Goal: Register for event/course

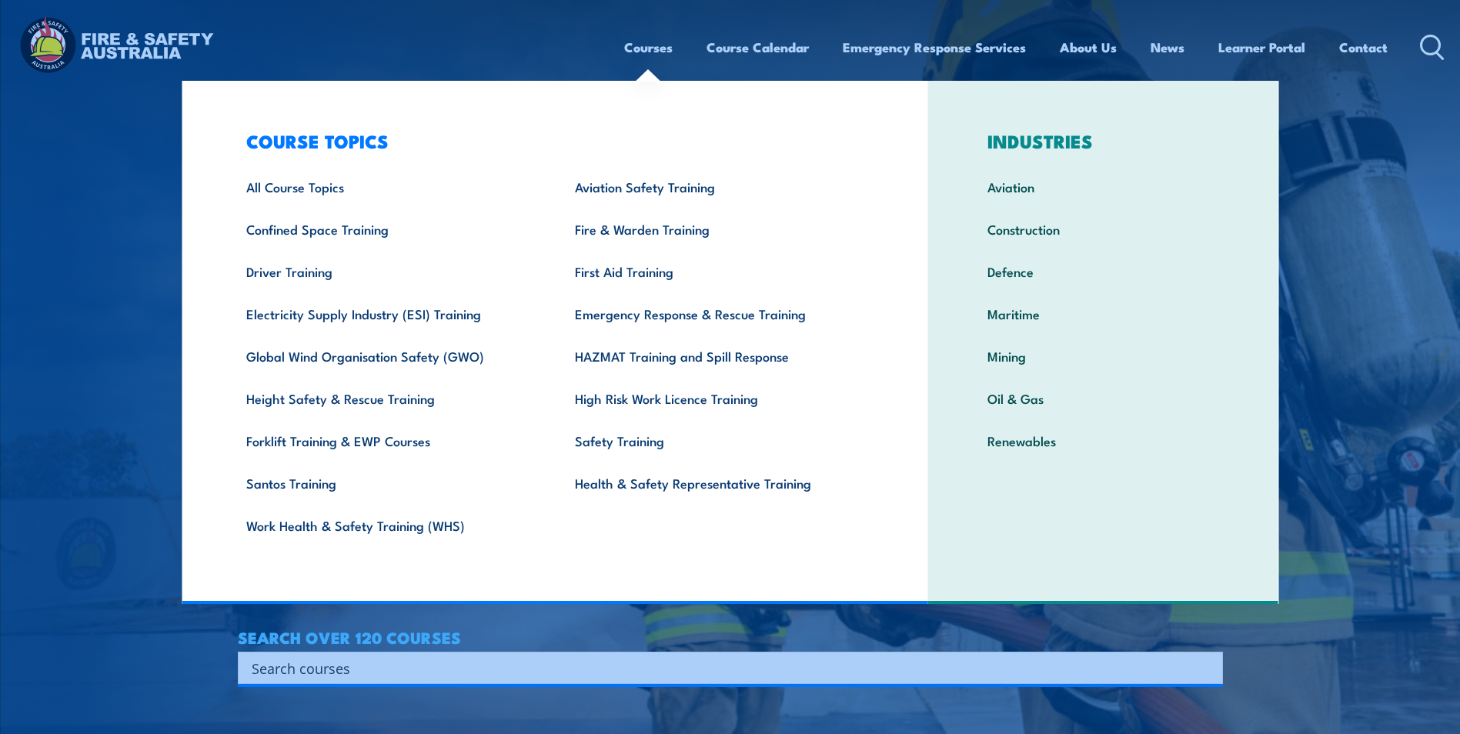
click at [666, 48] on link "Courses" at bounding box center [648, 47] width 48 height 41
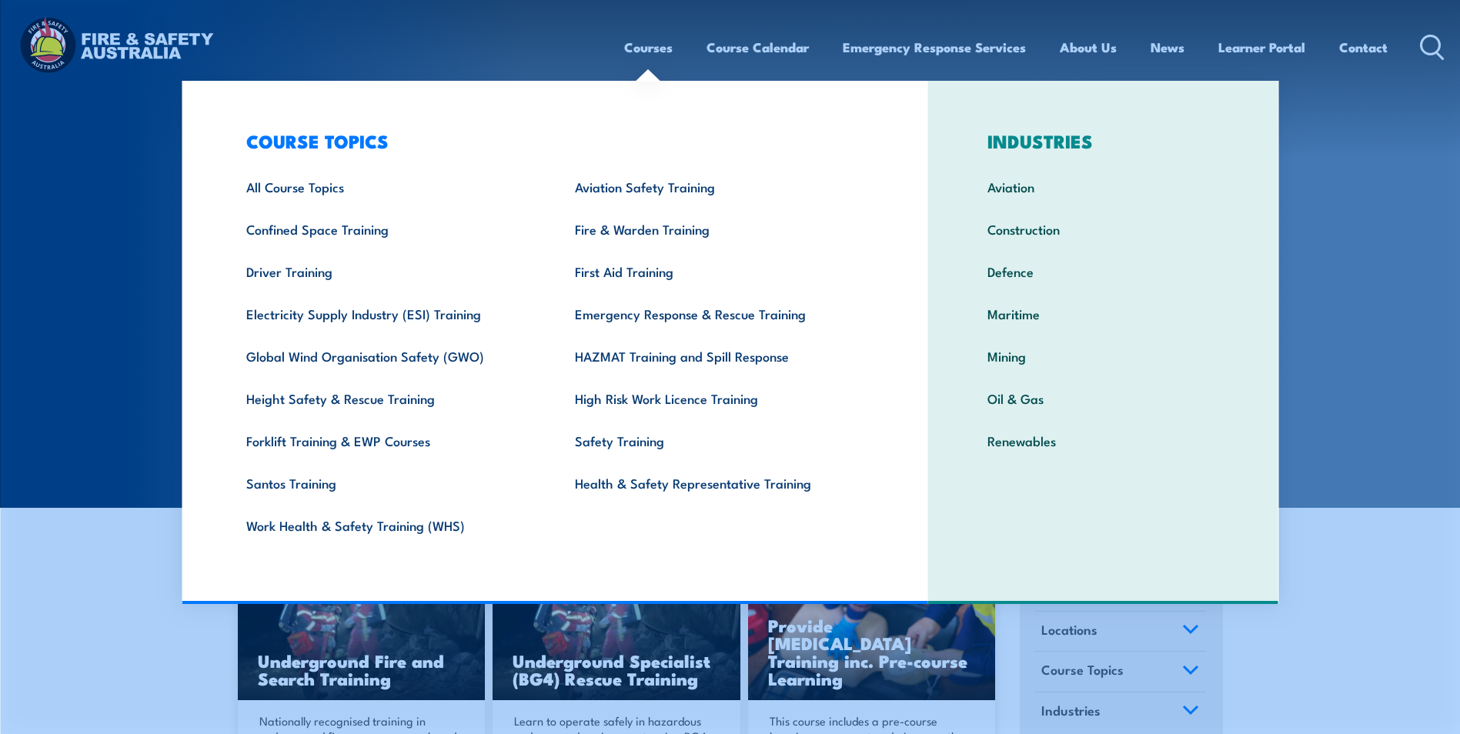
click at [660, 43] on link "Courses" at bounding box center [648, 47] width 48 height 41
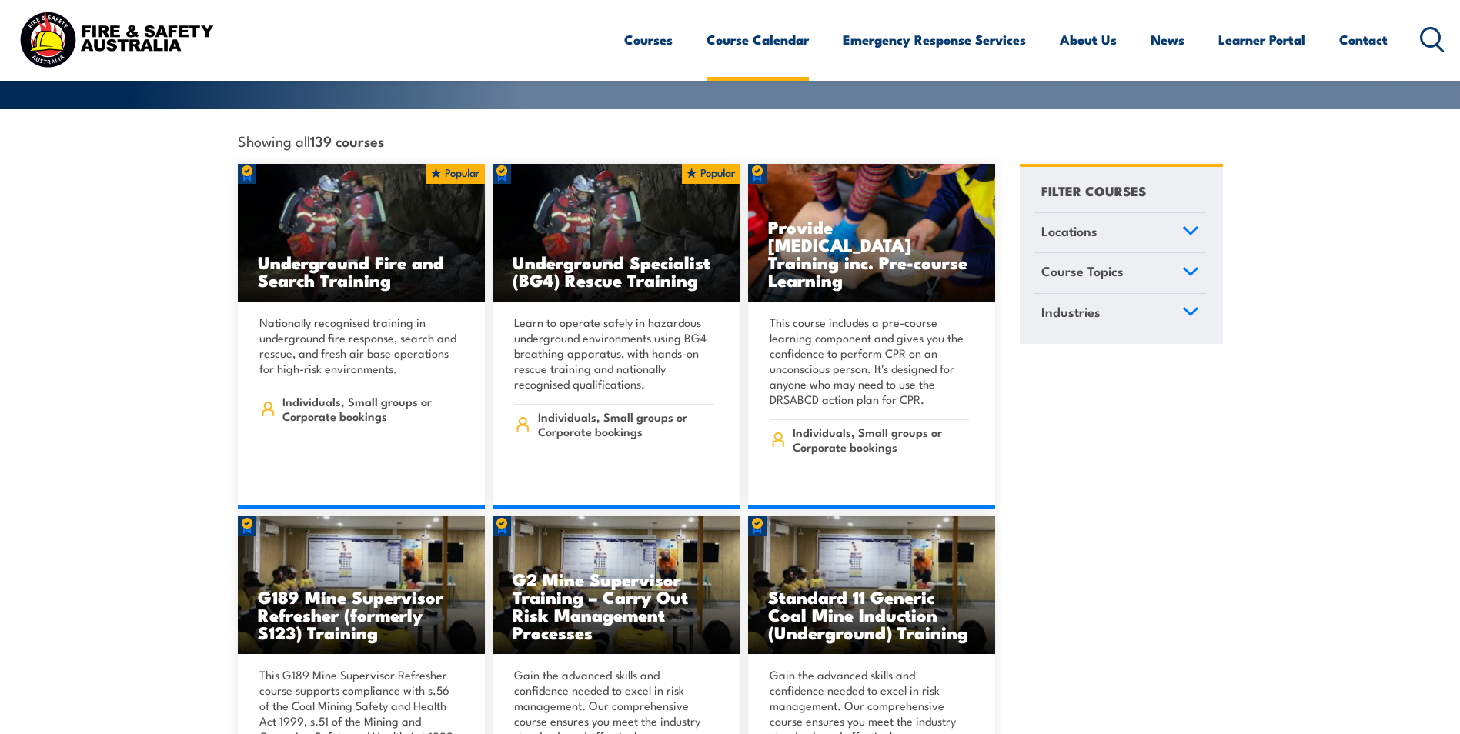
scroll to position [231, 0]
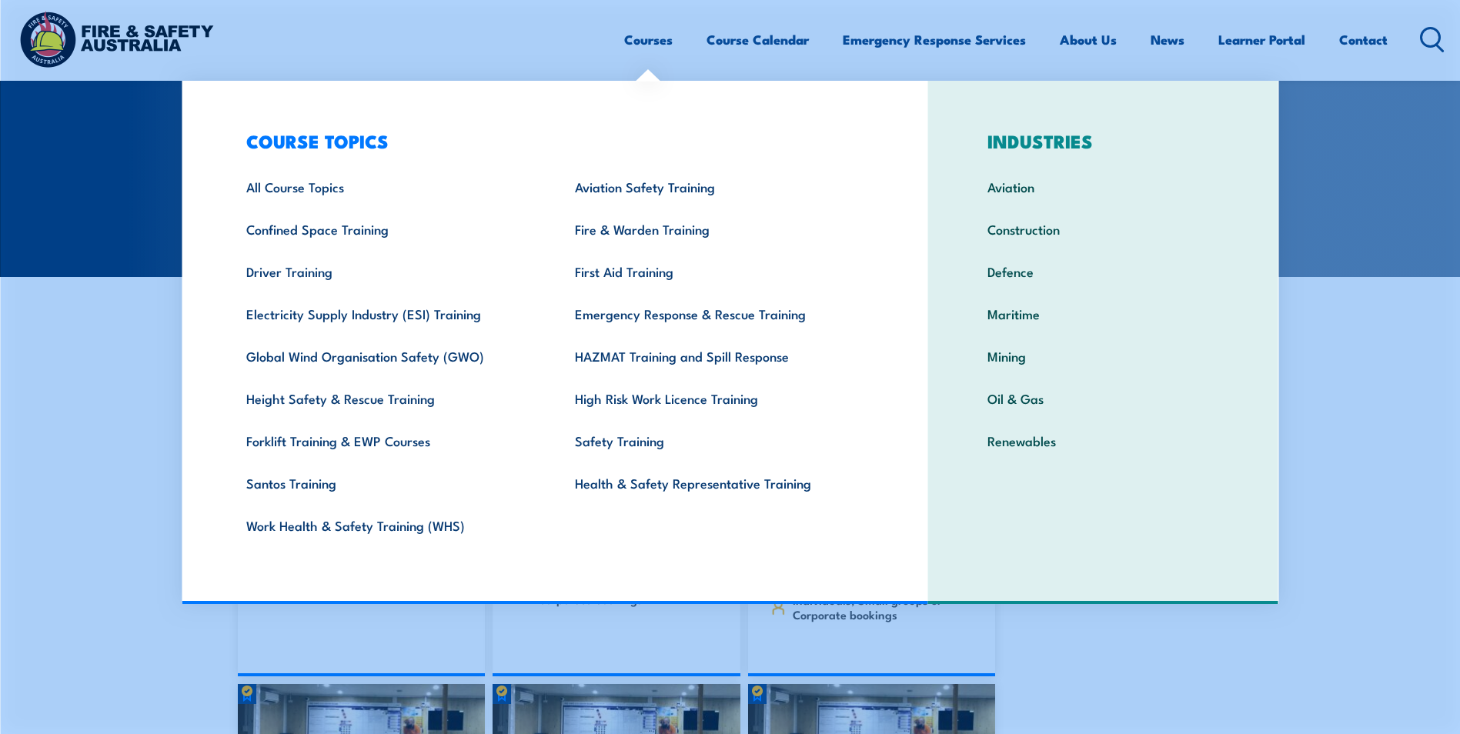
click at [653, 42] on link "Courses" at bounding box center [648, 39] width 48 height 41
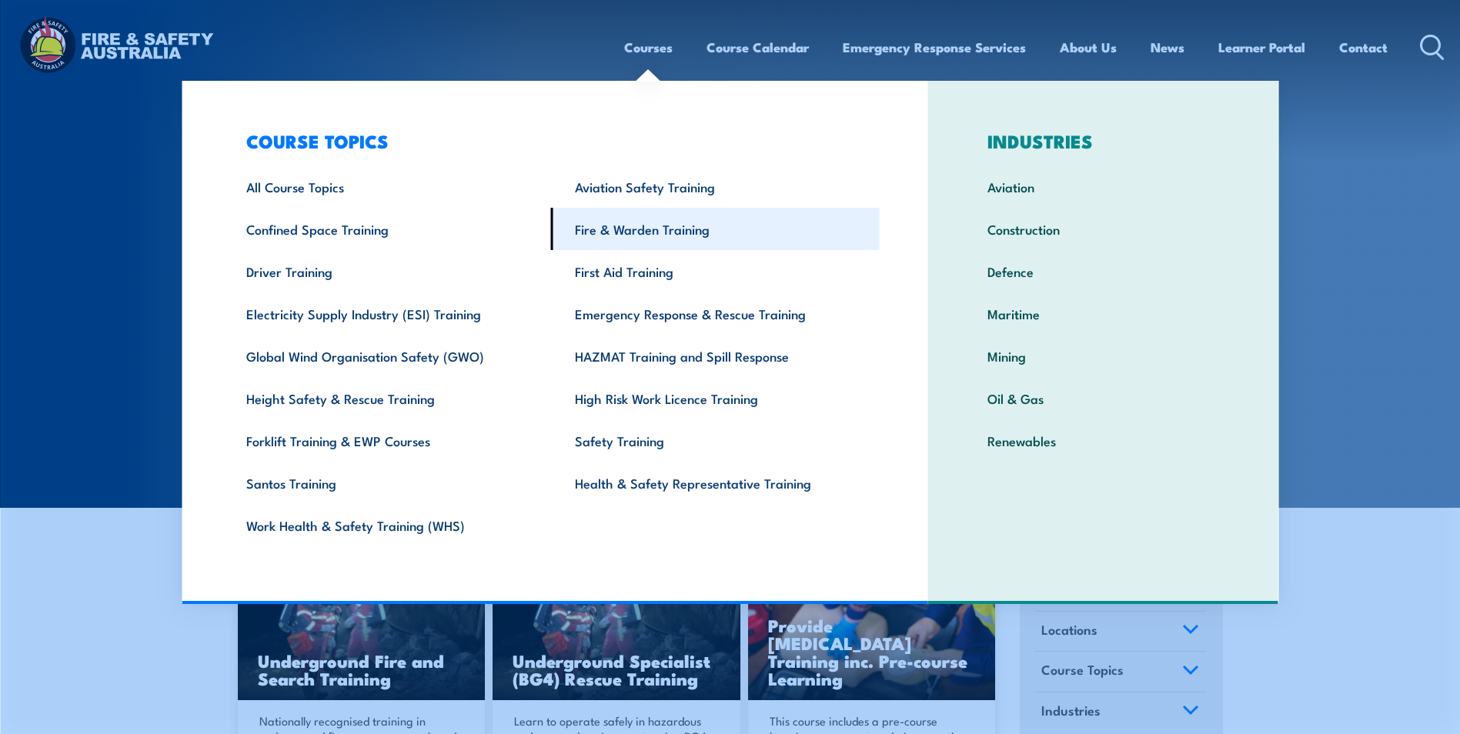
click at [643, 229] on link "Fire & Warden Training" at bounding box center [715, 229] width 329 height 42
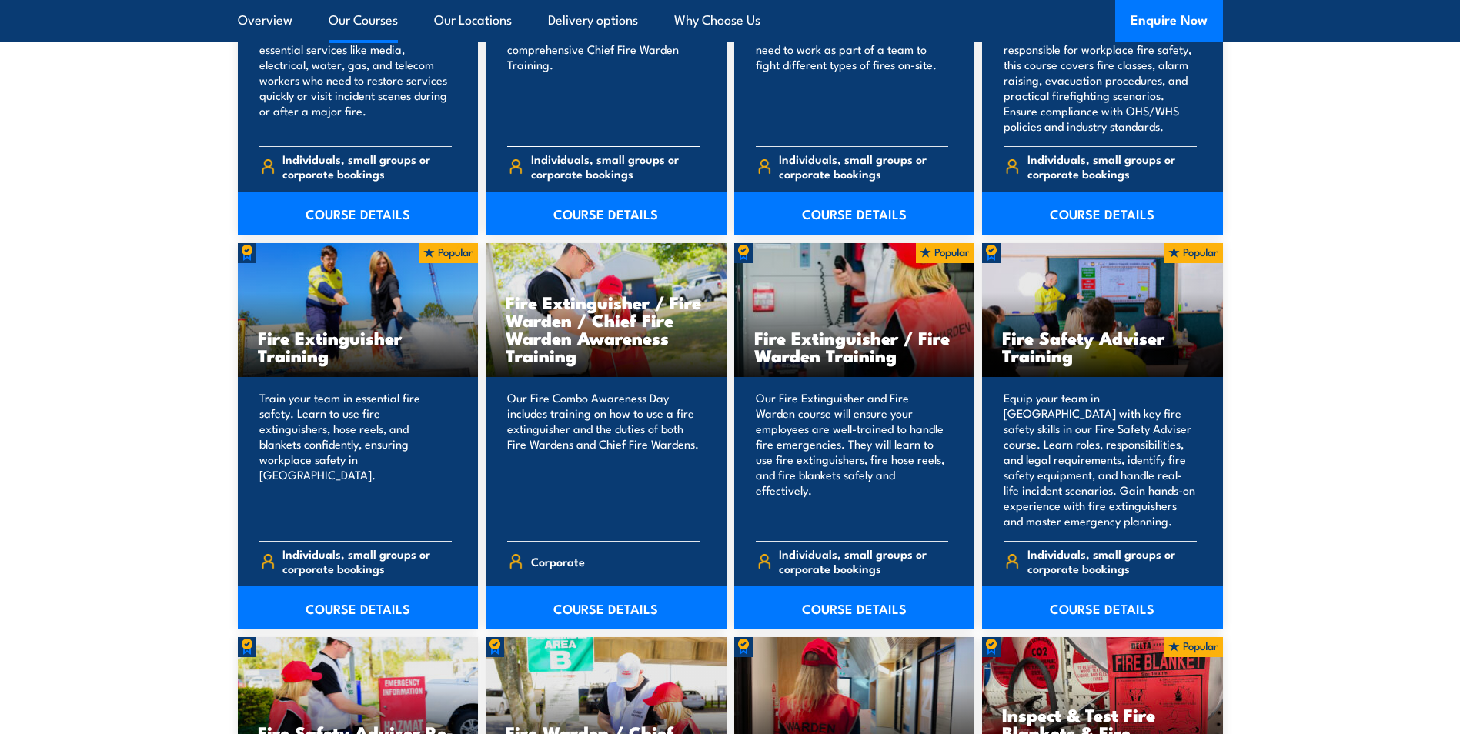
scroll to position [1462, 0]
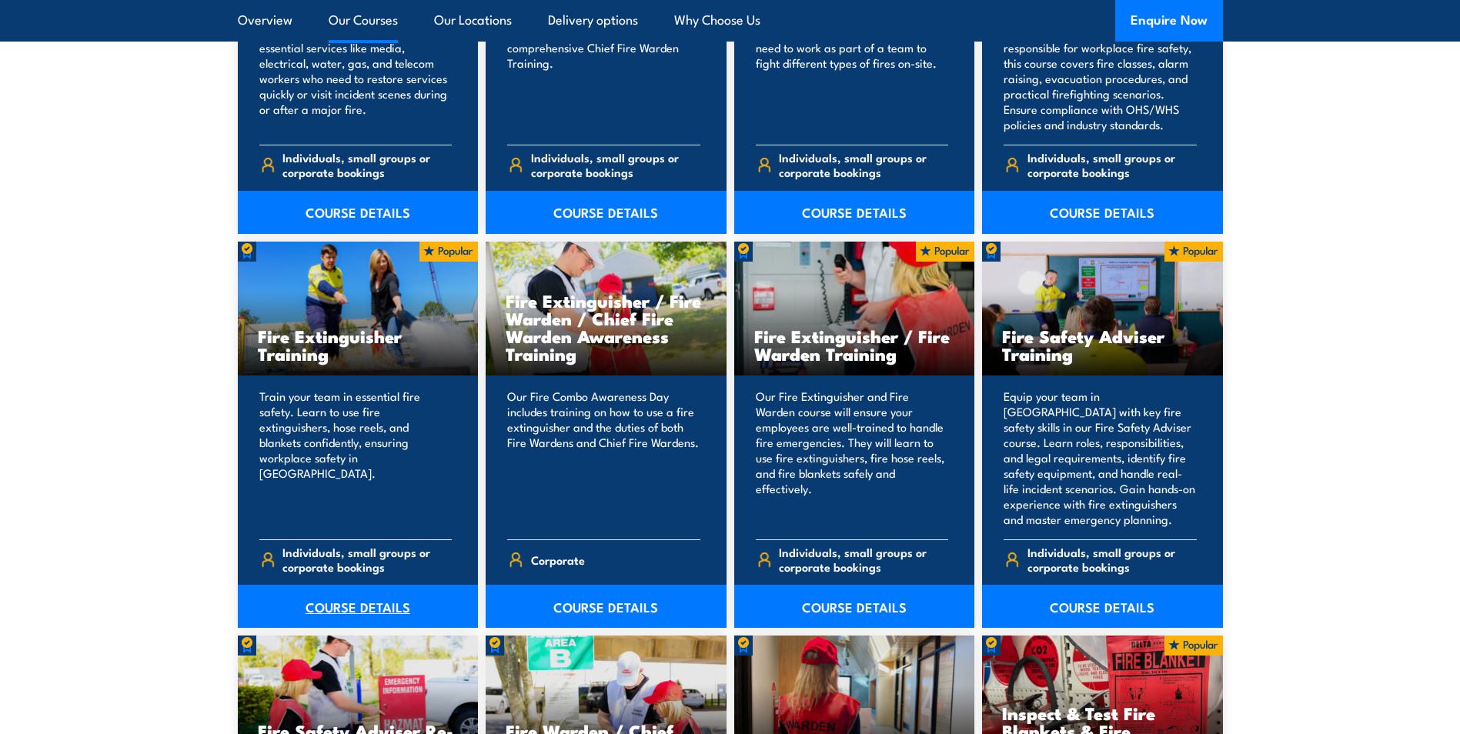
click at [355, 610] on link "COURSE DETAILS" at bounding box center [358, 606] width 241 height 43
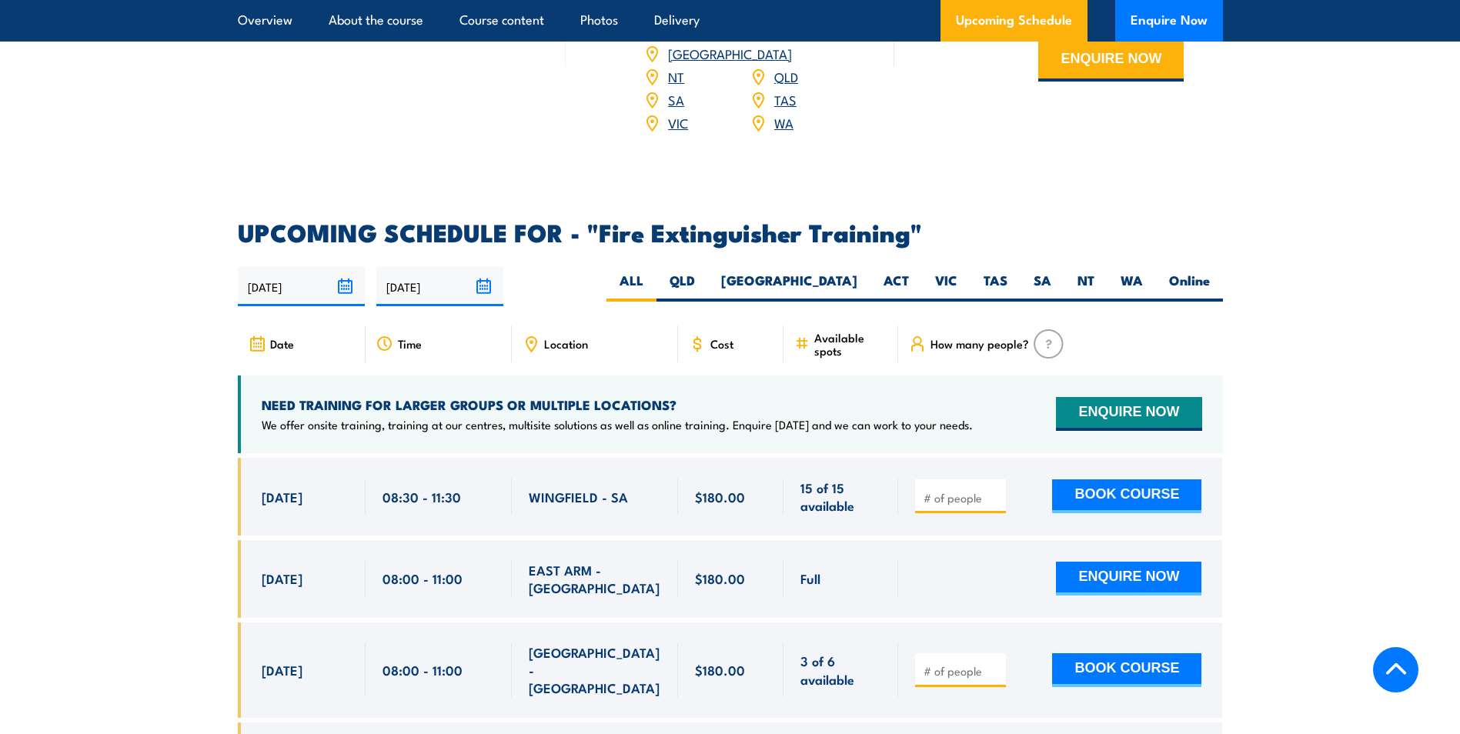
scroll to position [2386, 0]
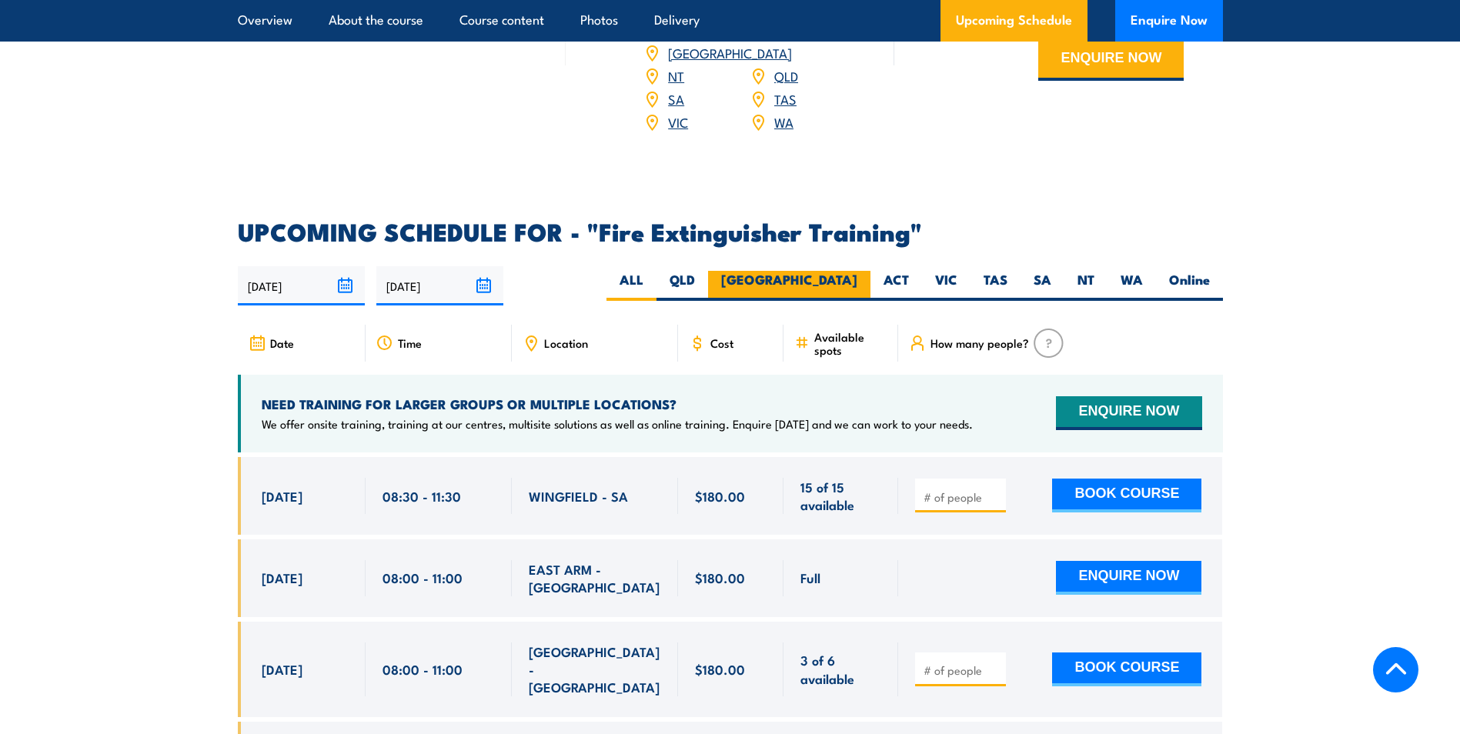
click at [852, 271] on label "[GEOGRAPHIC_DATA]" at bounding box center [789, 286] width 162 height 30
click at [857, 271] on input "[GEOGRAPHIC_DATA]" at bounding box center [862, 276] width 10 height 10
radio input "true"
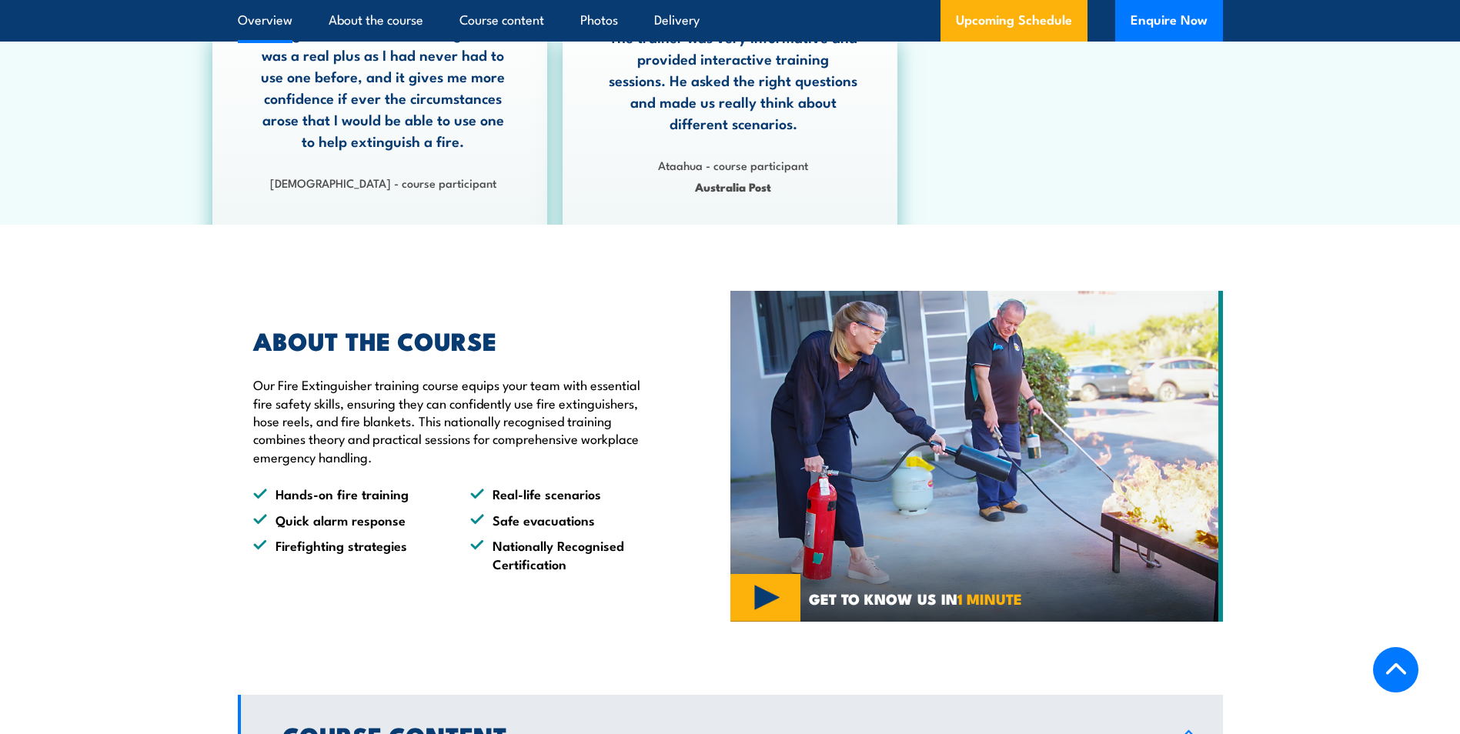
scroll to position [659, 0]
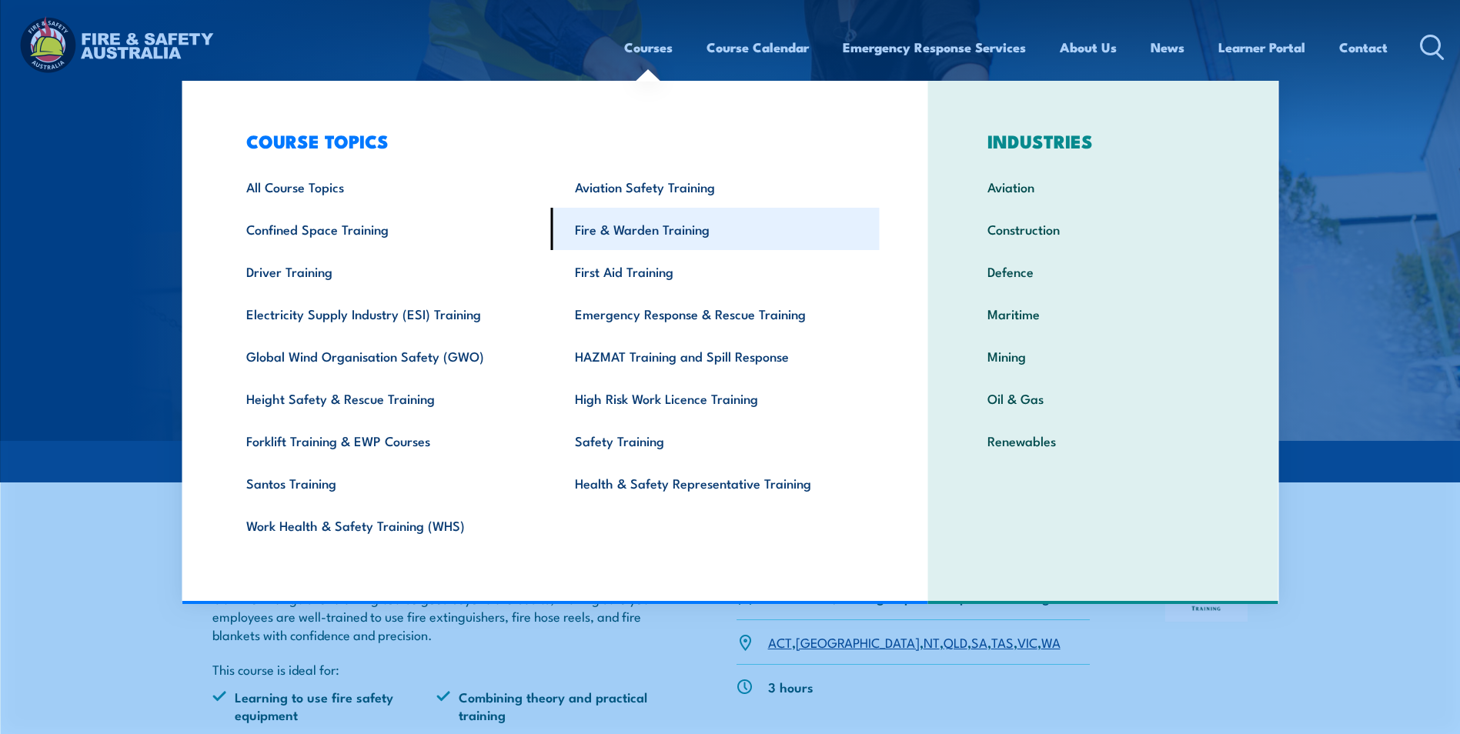
click at [640, 228] on link "Fire & Warden Training" at bounding box center [715, 229] width 329 height 42
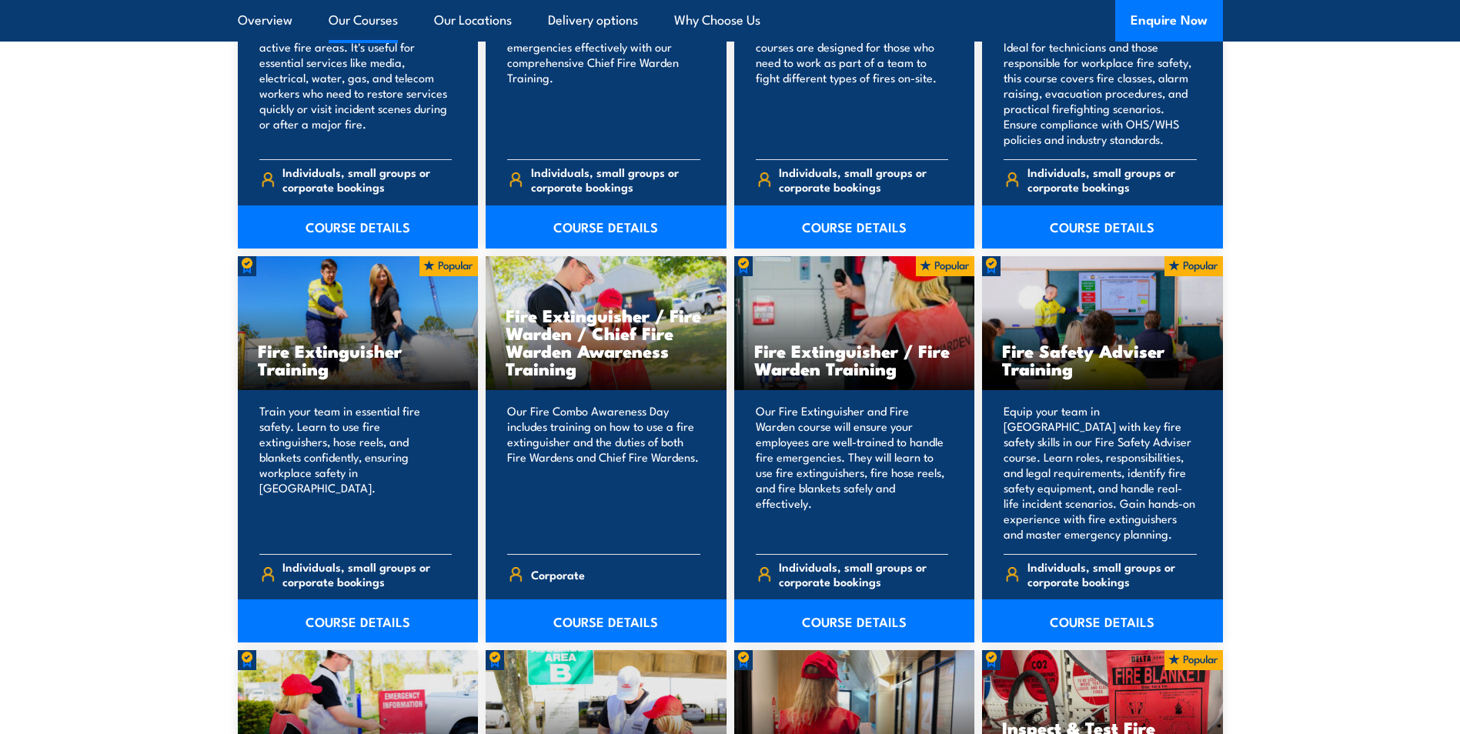
scroll to position [1500, 0]
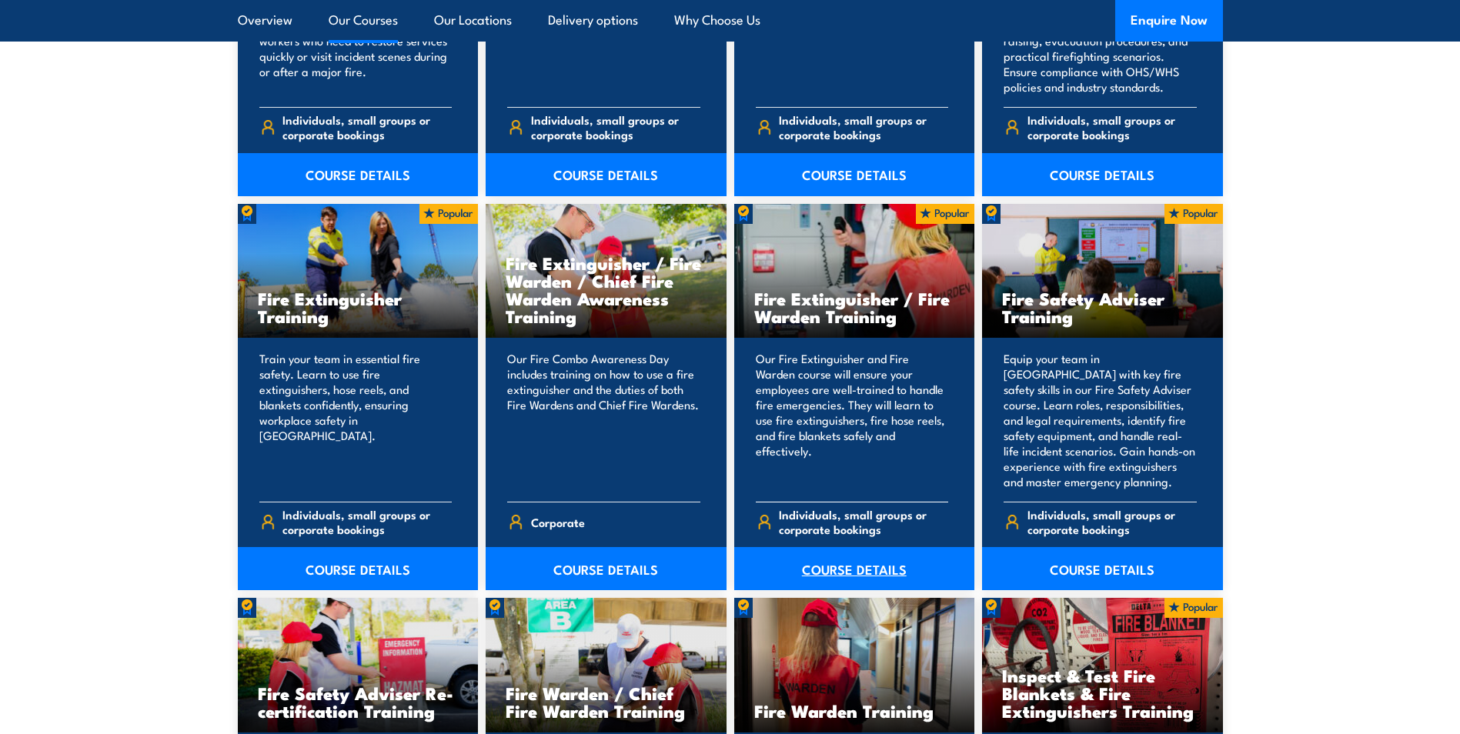
click at [858, 563] on link "COURSE DETAILS" at bounding box center [854, 568] width 241 height 43
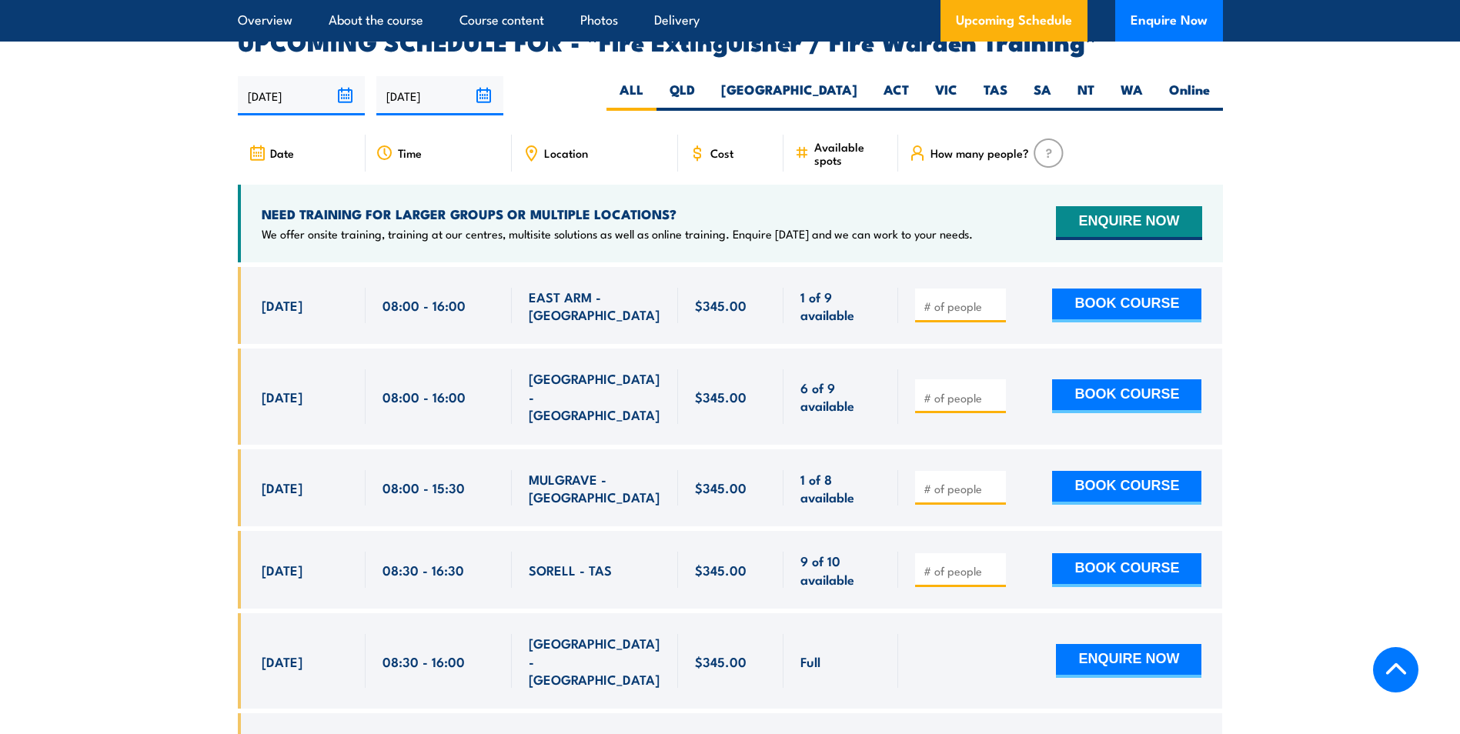
scroll to position [2463, 0]
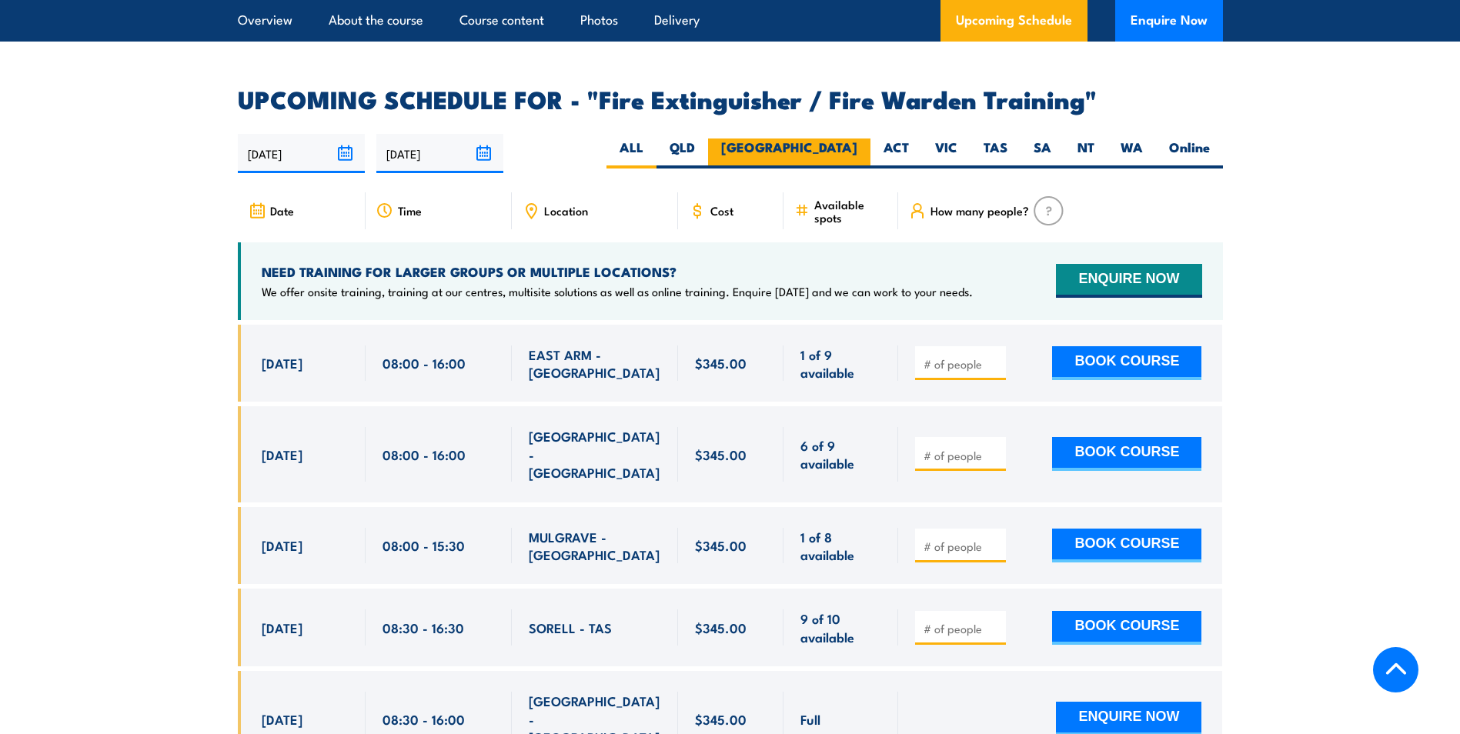
click at [837, 139] on label "[GEOGRAPHIC_DATA]" at bounding box center [789, 154] width 162 height 30
click at [857, 139] on input "[GEOGRAPHIC_DATA]" at bounding box center [862, 144] width 10 height 10
radio input "true"
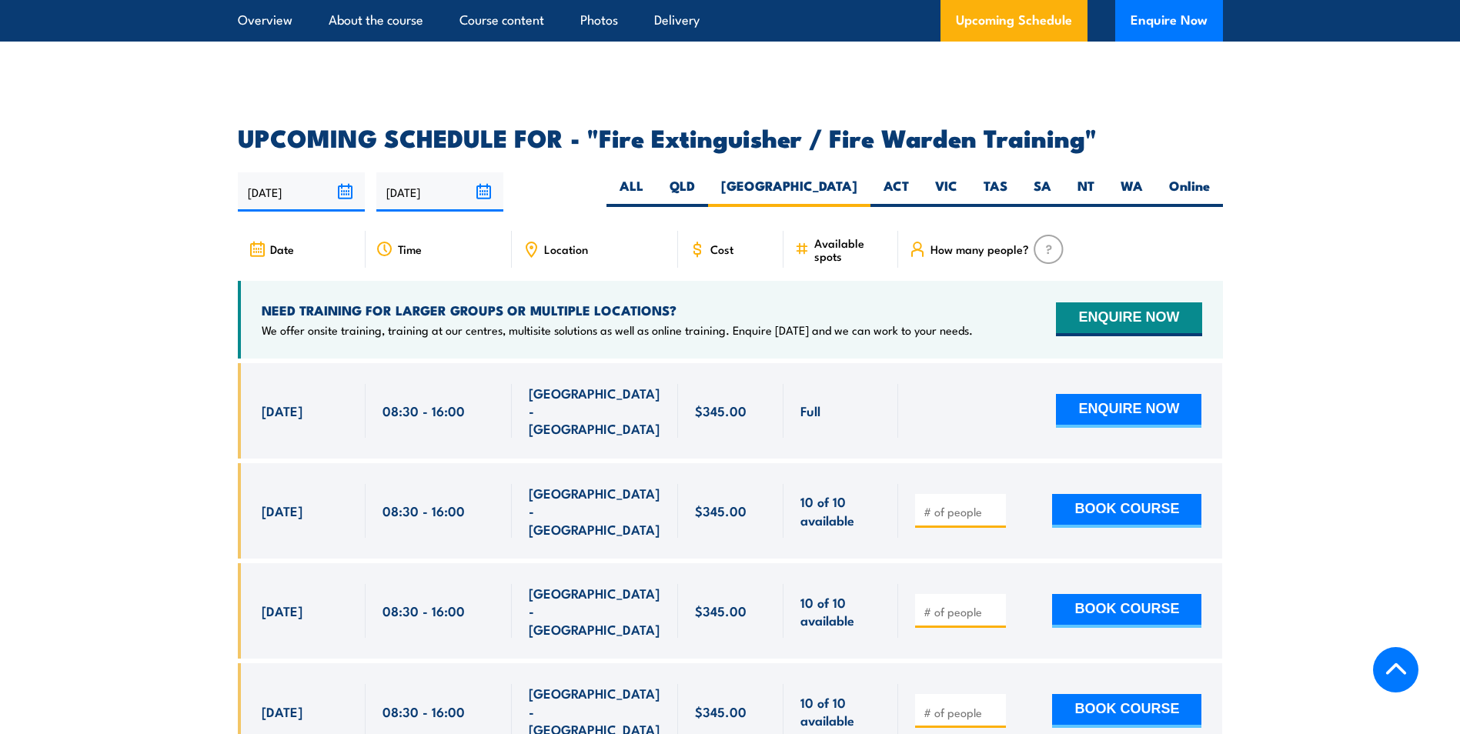
scroll to position [2527, 0]
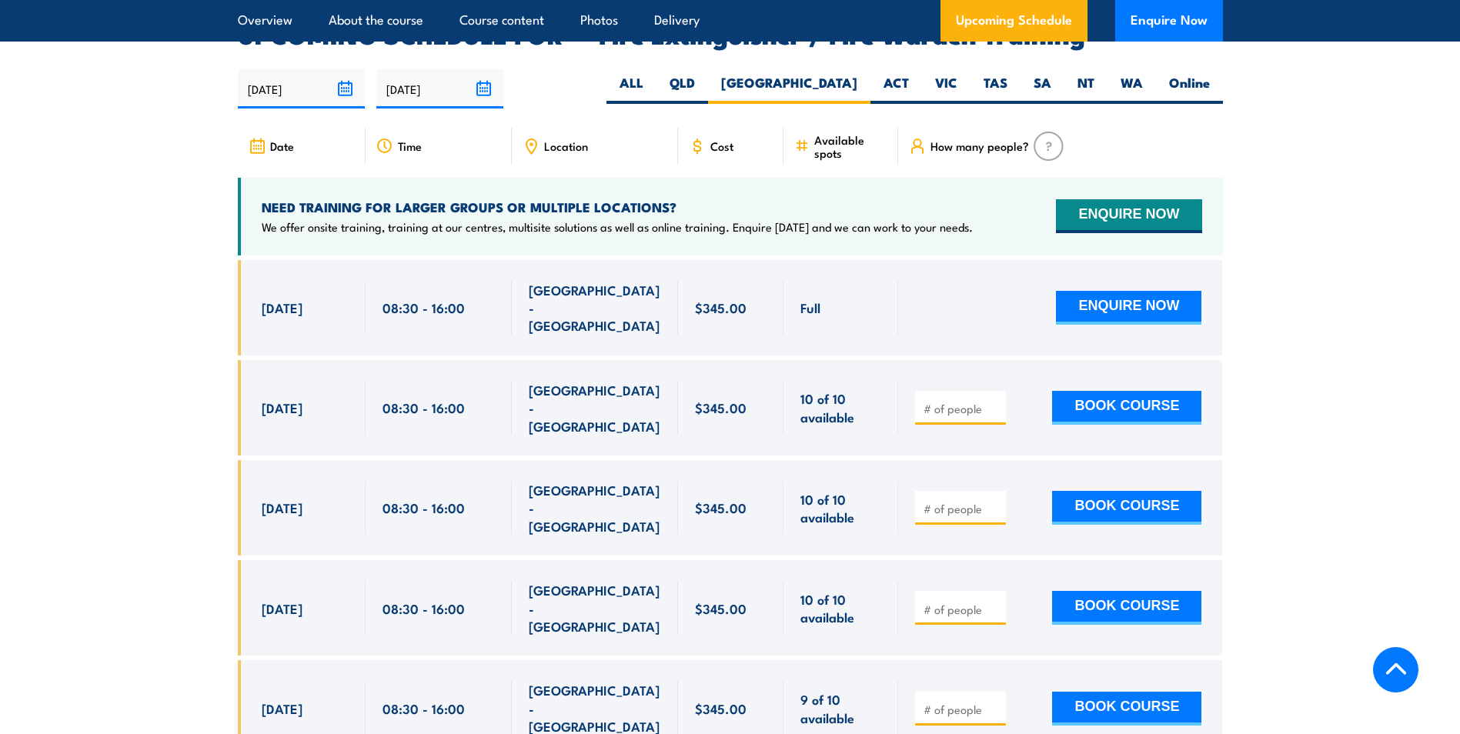
click at [1338, 232] on section "UPCOMING SCHEDULE FOR - "Fire Extinguisher / Fire Warden Training" 01/09/2025 2…" at bounding box center [730, 551] width 1460 height 1057
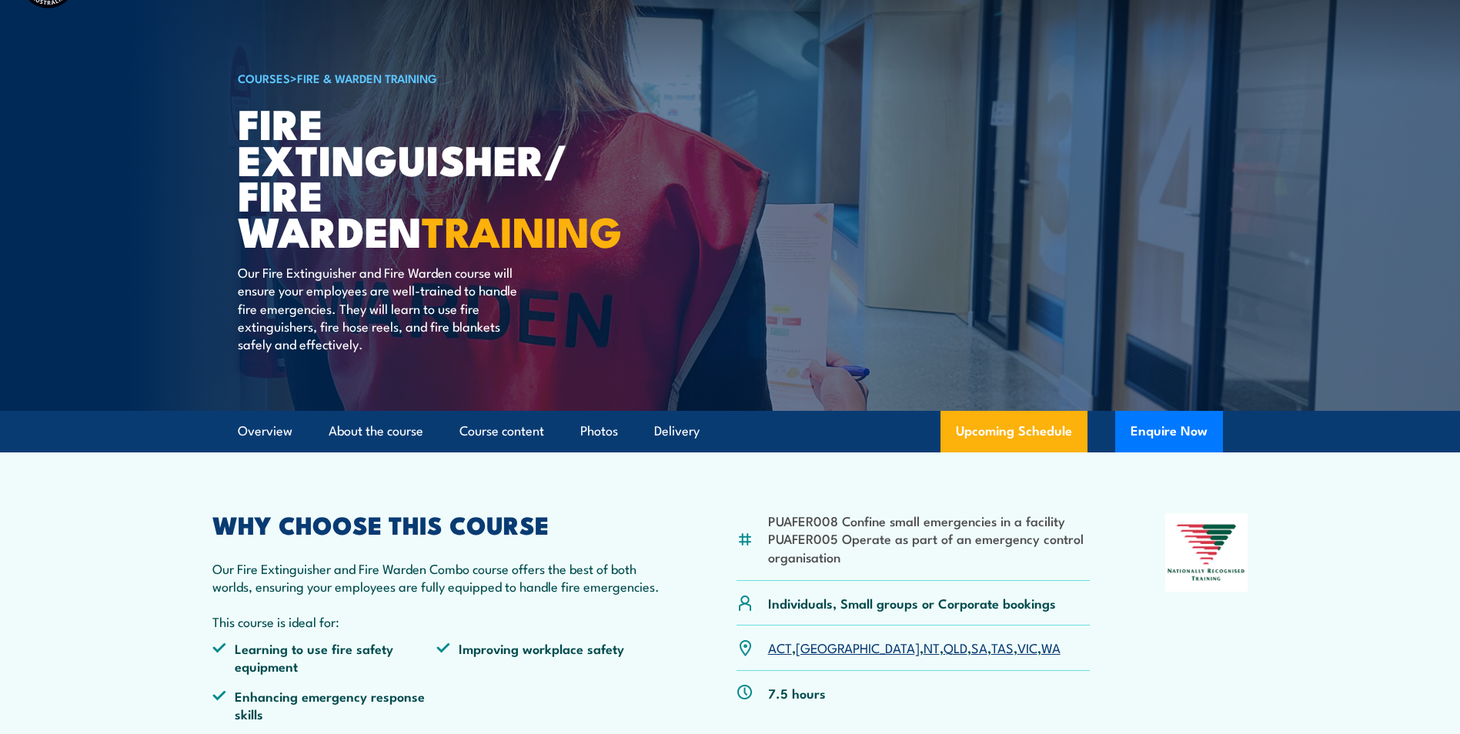
scroll to position [0, 0]
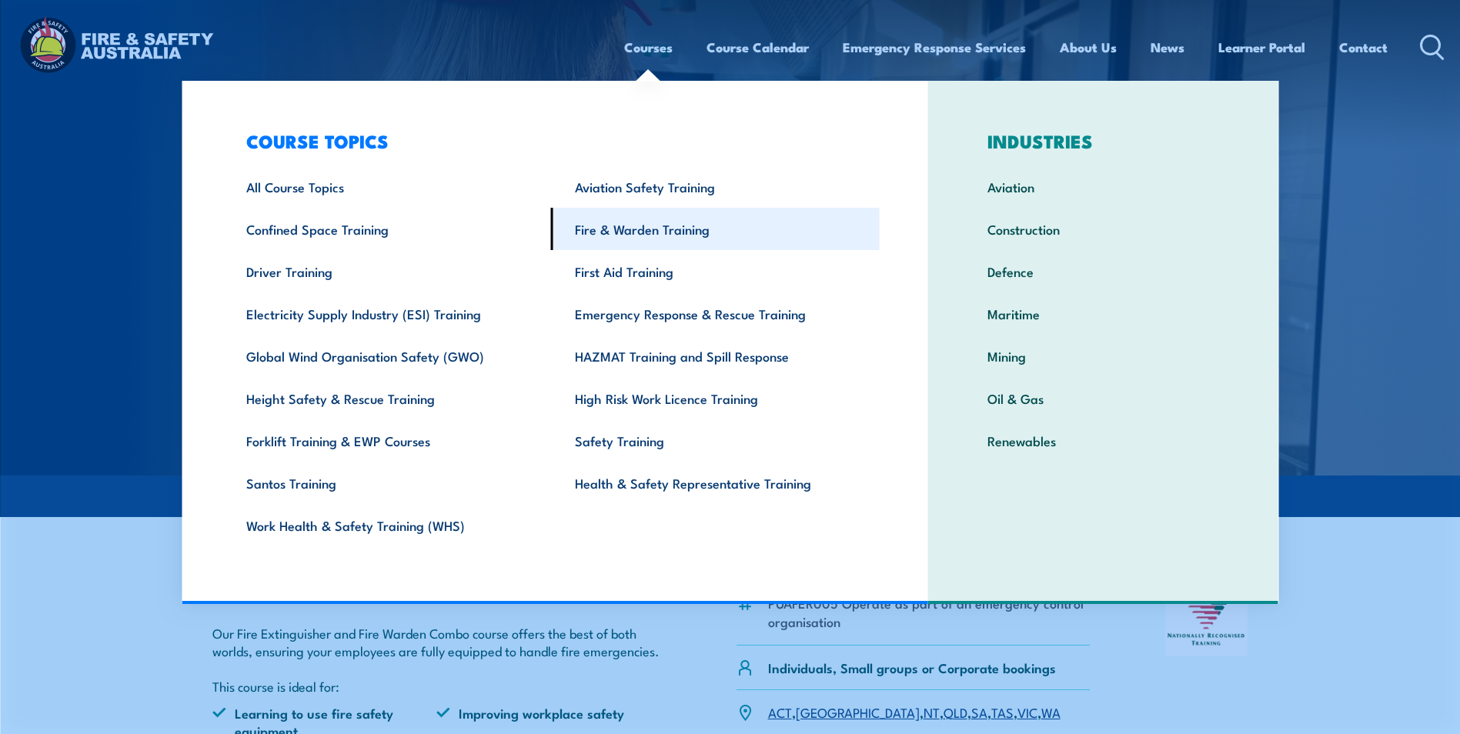
click at [650, 229] on link "Fire & Warden Training" at bounding box center [715, 229] width 329 height 42
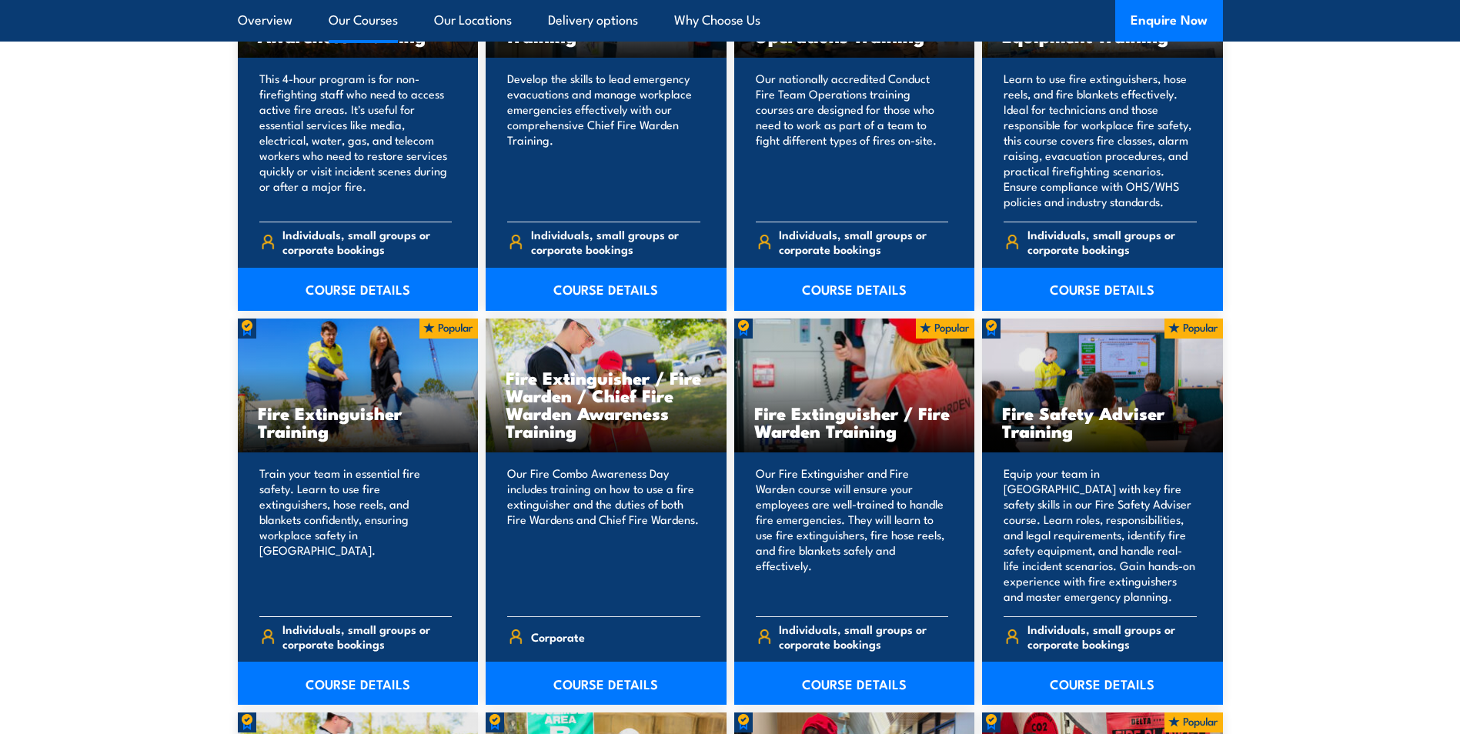
scroll to position [1539, 0]
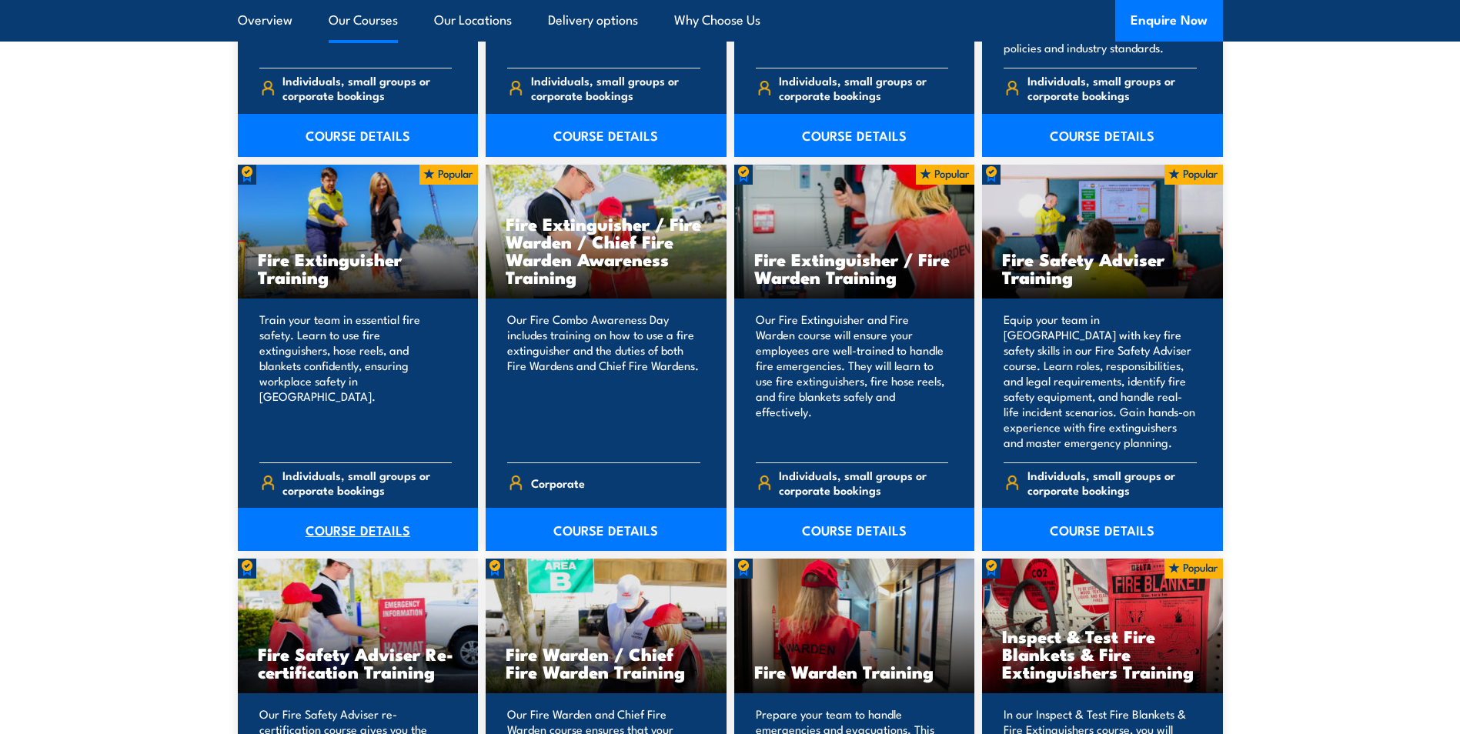
click at [363, 530] on link "COURSE DETAILS" at bounding box center [358, 529] width 241 height 43
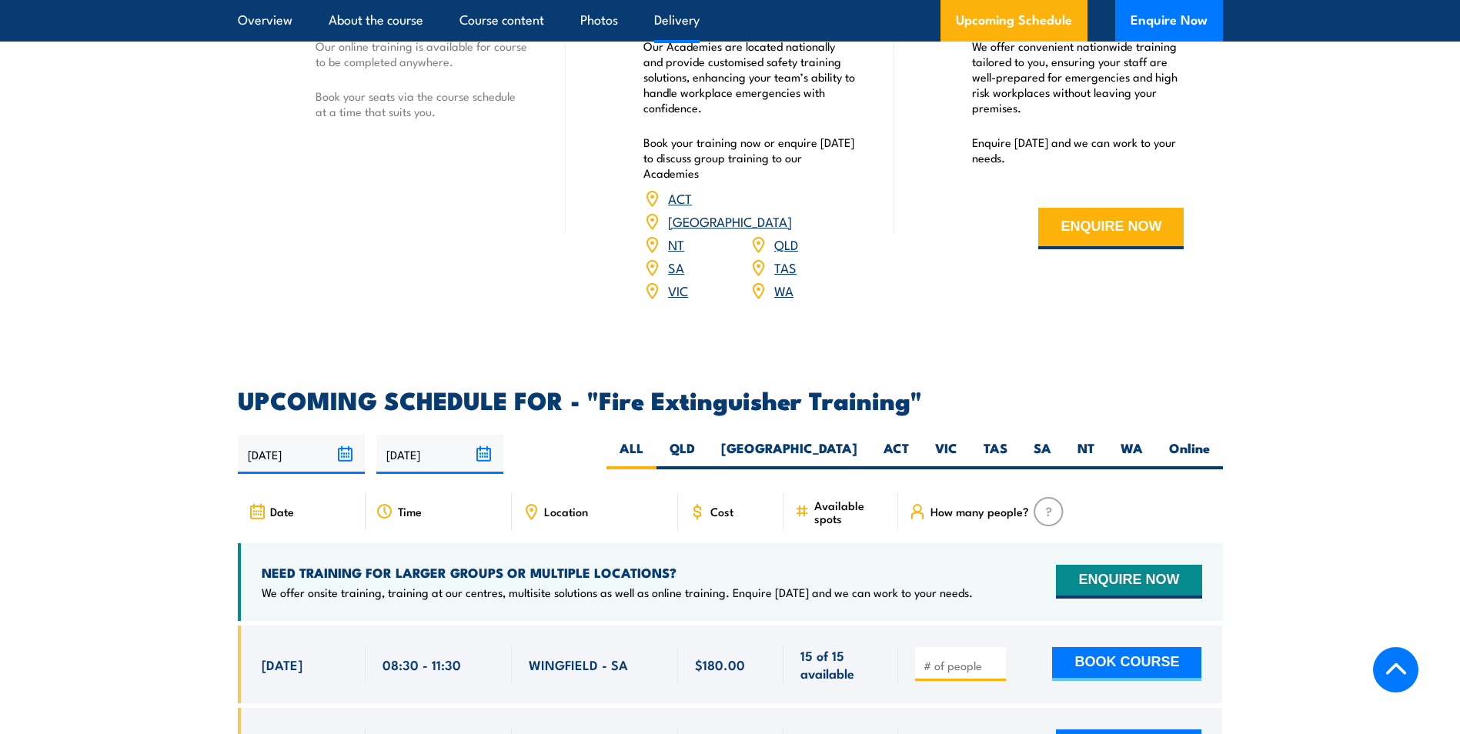
scroll to position [2232, 0]
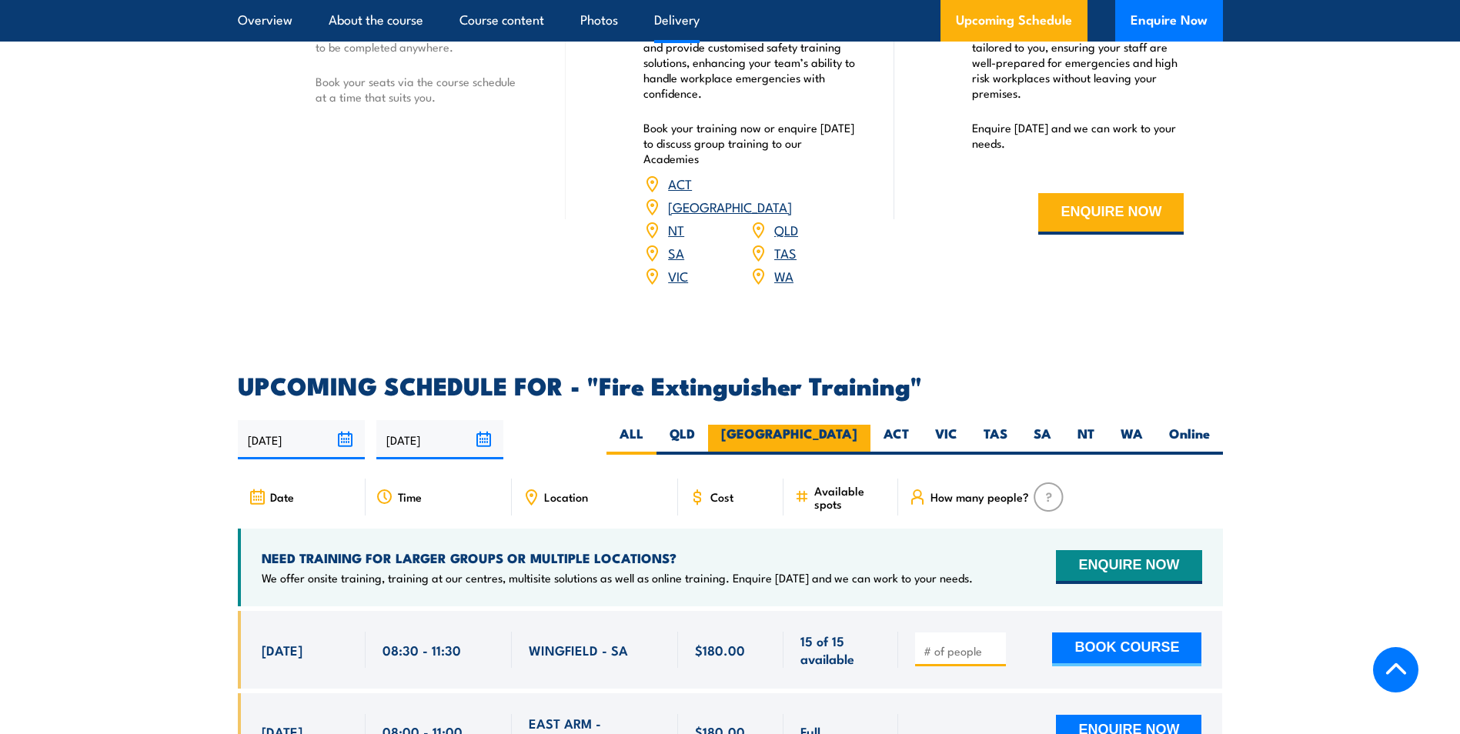
click at [850, 425] on label "[GEOGRAPHIC_DATA]" at bounding box center [789, 440] width 162 height 30
click at [857, 425] on input "[GEOGRAPHIC_DATA]" at bounding box center [862, 430] width 10 height 10
radio input "true"
